Goal: Communication & Community: Connect with others

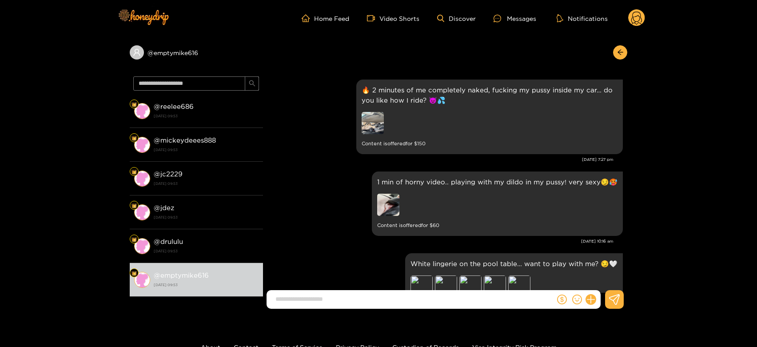
scroll to position [1945, 0]
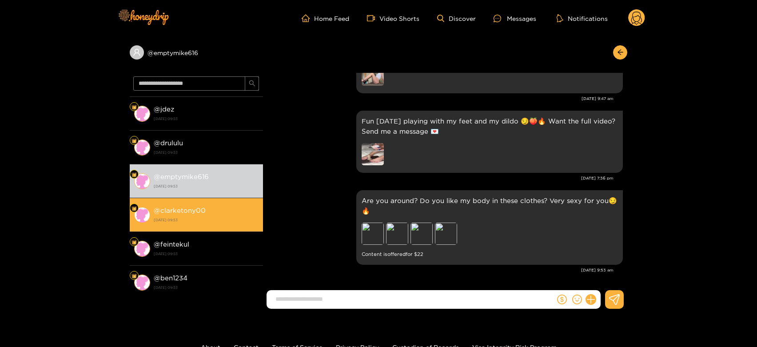
click at [239, 215] on div "@ clarketony00 [DATE] 09:53" at bounding box center [206, 215] width 105 height 20
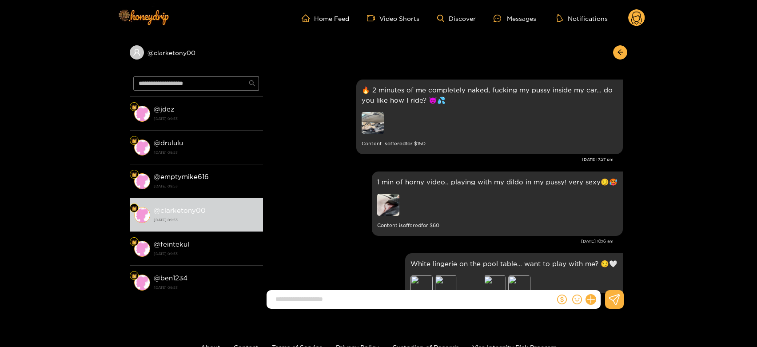
scroll to position [1945, 0]
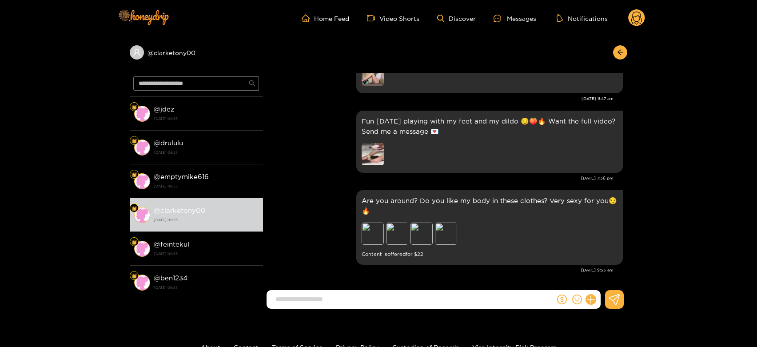
click at [640, 22] on circle at bounding box center [636, 17] width 17 height 17
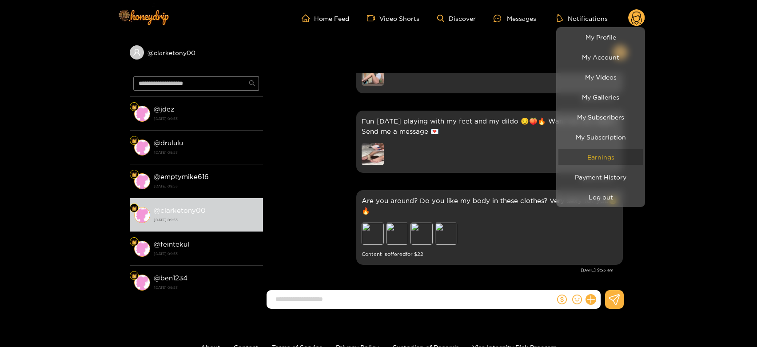
click at [621, 154] on link "Earnings" at bounding box center [601, 157] width 84 height 16
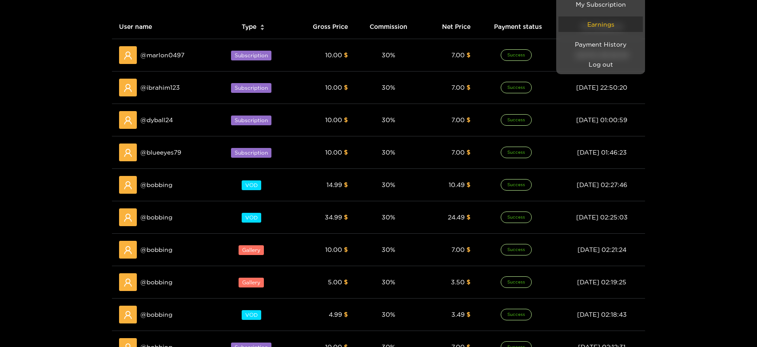
scroll to position [148, 0]
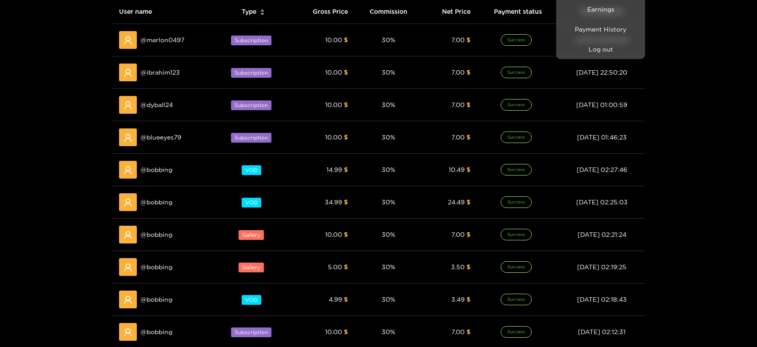
click at [158, 234] on div at bounding box center [378, 173] width 757 height 347
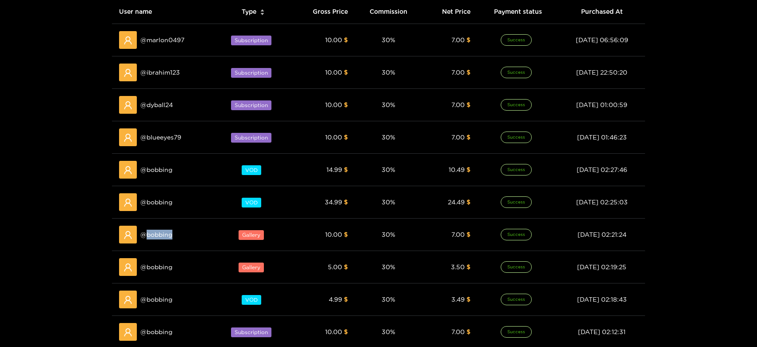
click at [158, 234] on span "@ bobbing" at bounding box center [156, 235] width 32 height 10
copy span "bobbing"
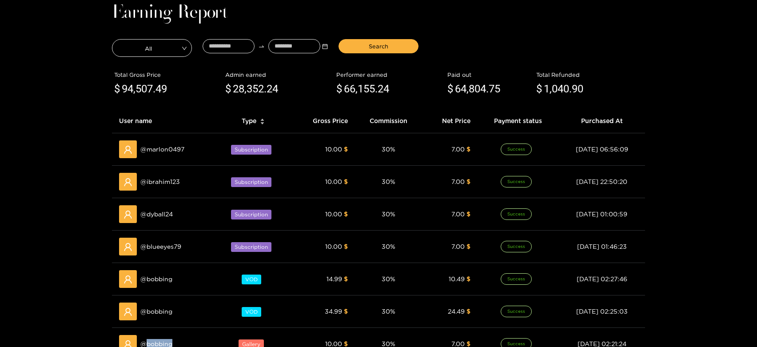
scroll to position [0, 0]
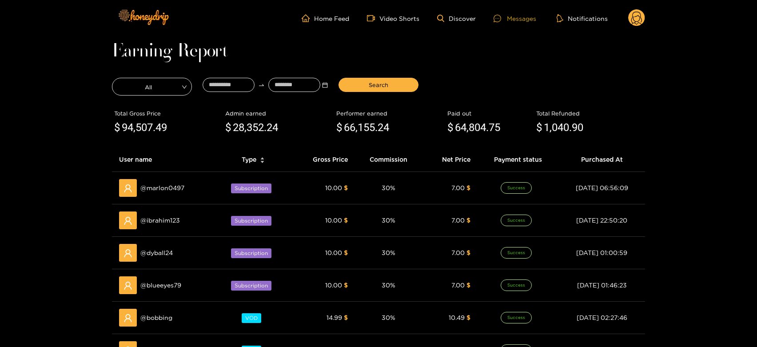
drag, startPoint x: 535, startPoint y: 18, endPoint x: 513, endPoint y: 18, distance: 21.8
click at [534, 18] on div "Messages" at bounding box center [515, 18] width 43 height 10
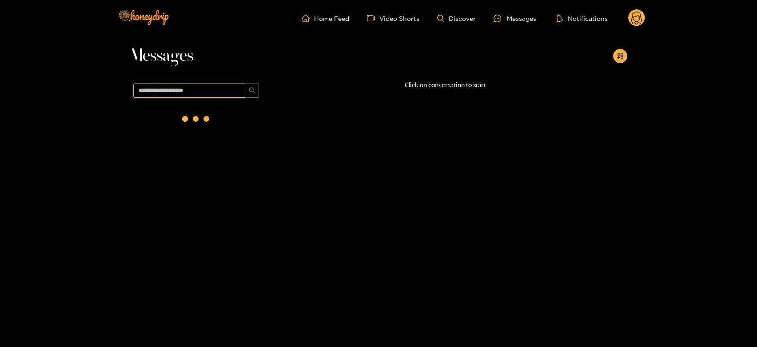
click at [190, 92] on input "text" at bounding box center [189, 91] width 112 height 14
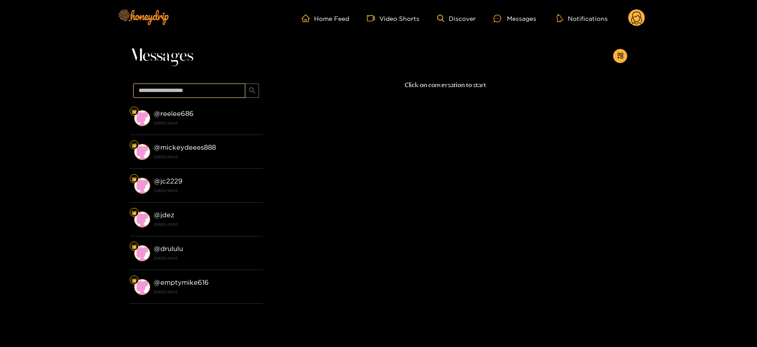
paste input "*******"
type input "*******"
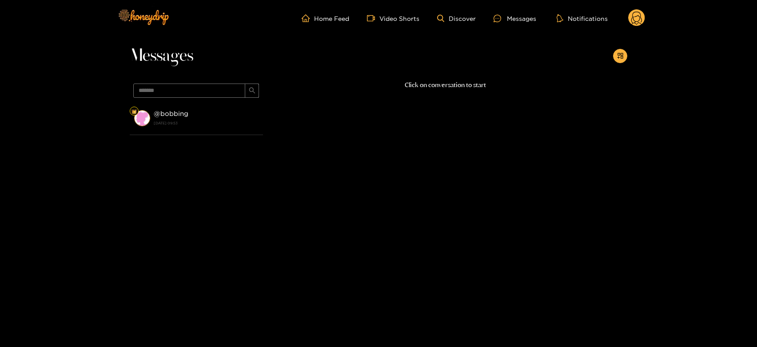
click at [181, 116] on strong "@ bobbing" at bounding box center [171, 114] width 35 height 8
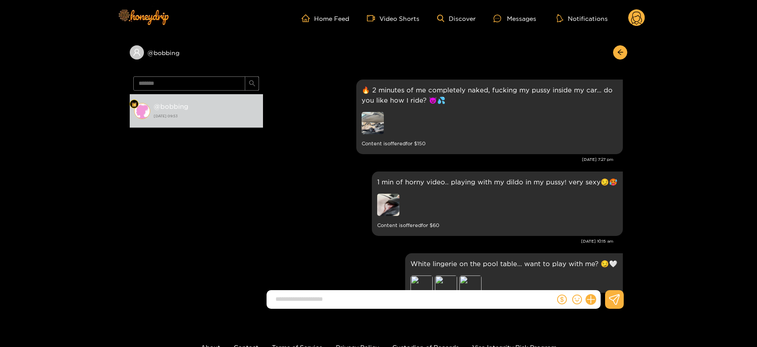
scroll to position [1945, 0]
